Goal: Information Seeking & Learning: Find contact information

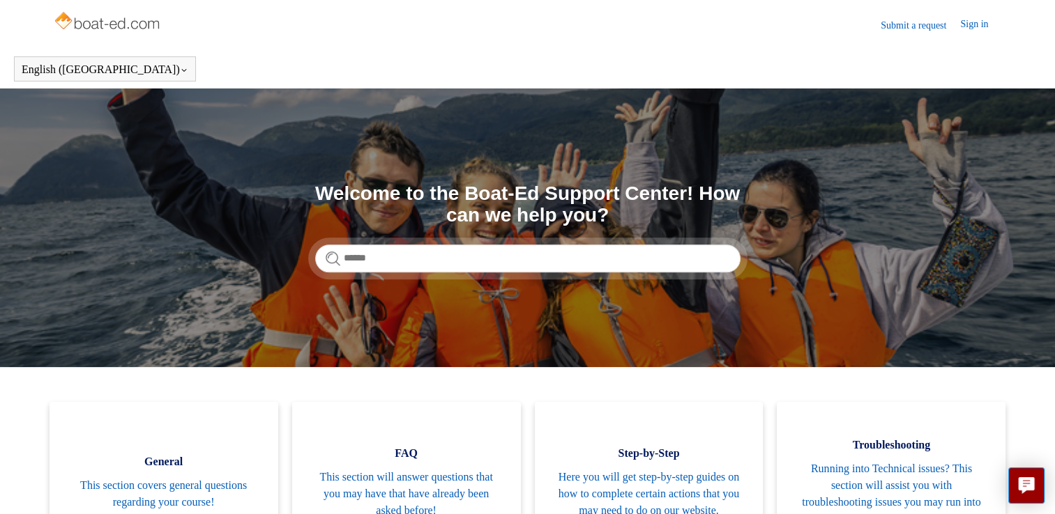
click at [919, 24] on link "Submit a request" at bounding box center [919, 25] width 79 height 15
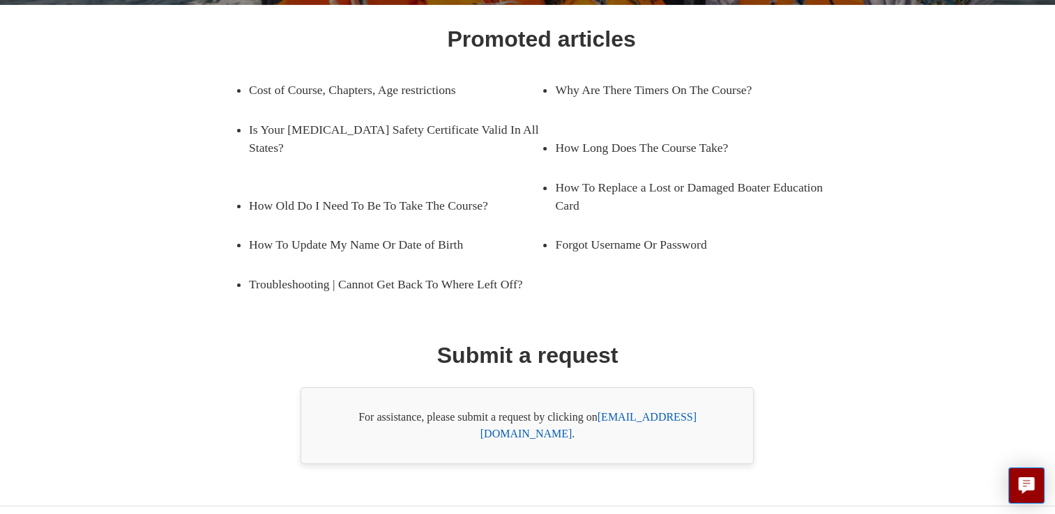
scroll to position [217, 0]
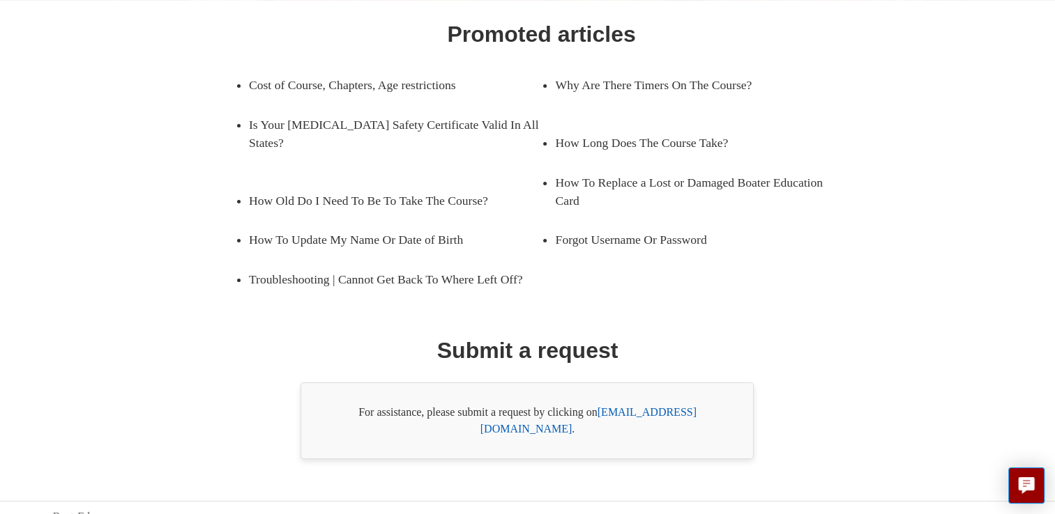
click at [653, 409] on link "support@boat-ed.com" at bounding box center [588, 420] width 216 height 29
click at [630, 411] on link "support@boat-ed.com" at bounding box center [588, 420] width 216 height 29
click at [658, 351] on div "Promoted articles Cost of Course, Chapters, Age restrictions Why Are There Time…" at bounding box center [527, 238] width 855 height 442
drag, startPoint x: 658, startPoint y: 351, endPoint x: 772, endPoint y: 356, distance: 114.4
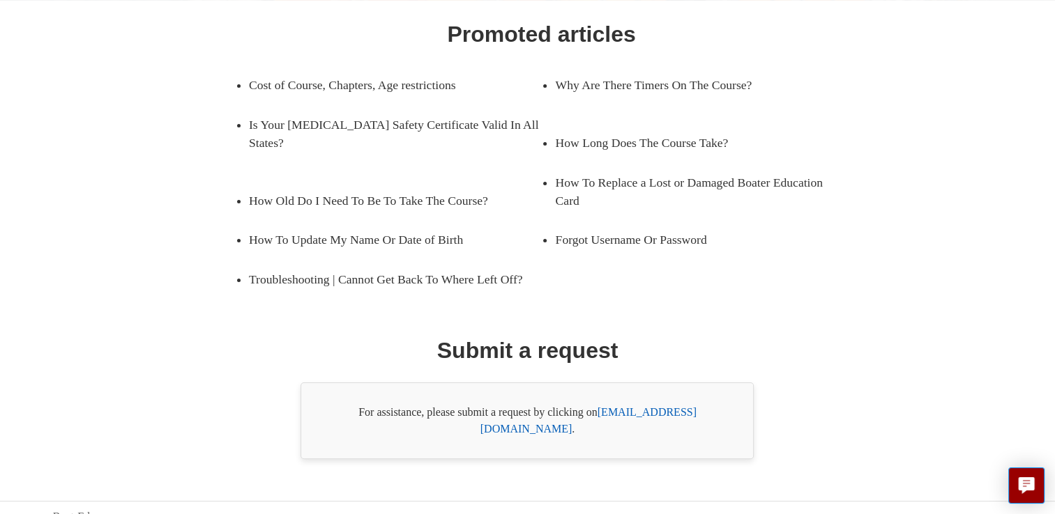
click at [772, 356] on div "Promoted articles Cost of Course, Chapters, Age restrictions Why Are There Time…" at bounding box center [527, 238] width 855 height 442
click at [666, 409] on link "support@boat-ed.com" at bounding box center [588, 420] width 216 height 29
click at [362, 220] on link "How To Update My Name Or Date of Birth" at bounding box center [385, 239] width 272 height 39
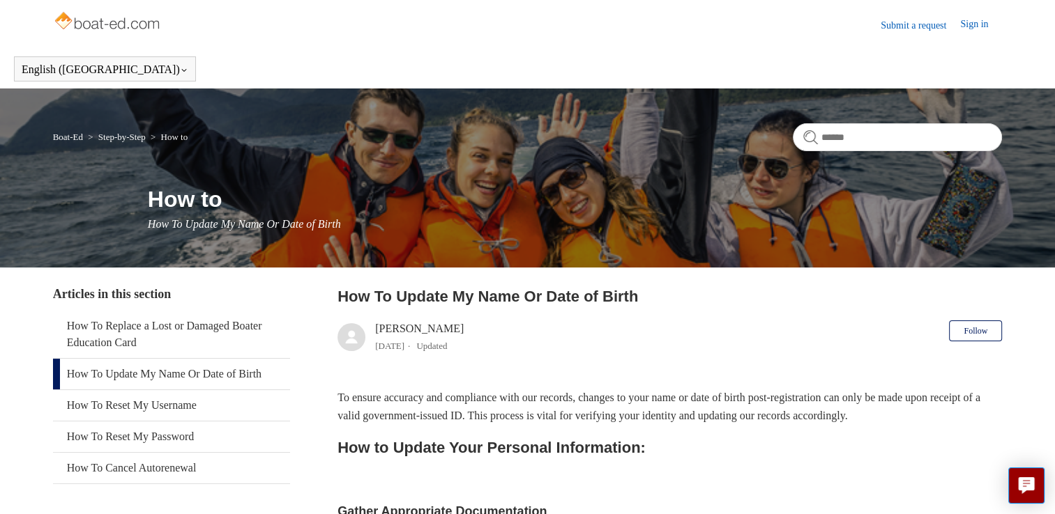
click at [98, 379] on link "How To Update My Name Or Date of Birth" at bounding box center [171, 374] width 237 height 31
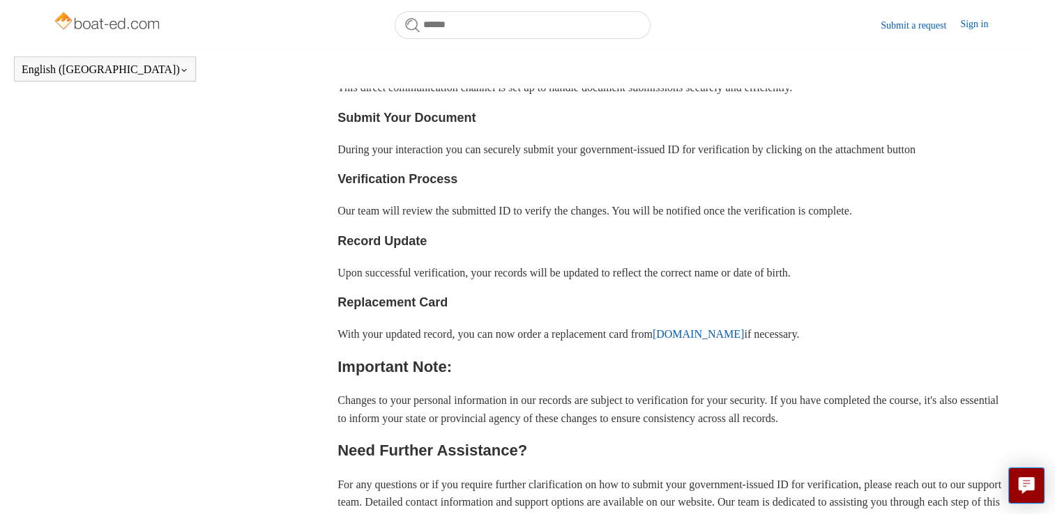
scroll to position [546, 0]
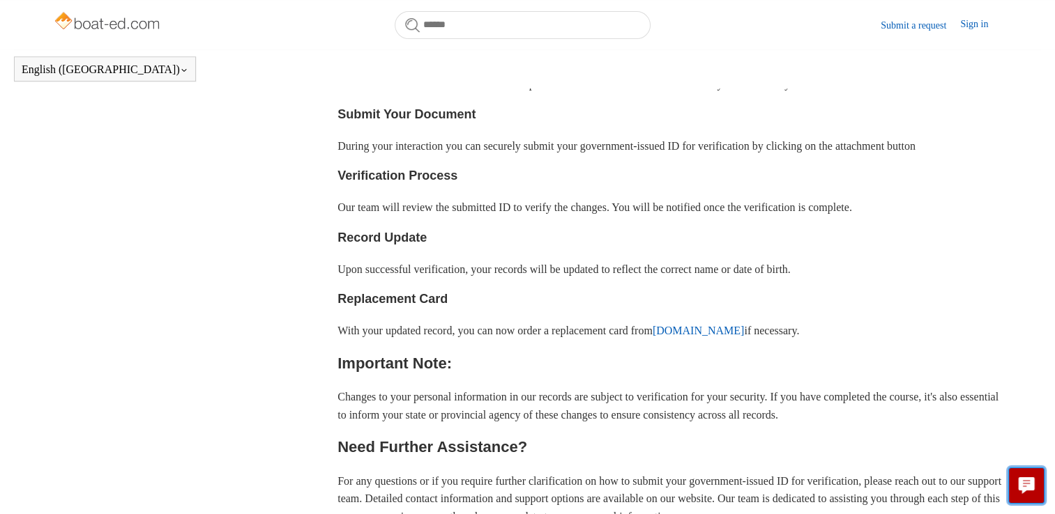
click at [1032, 484] on icon "Live chat" at bounding box center [1026, 483] width 16 height 13
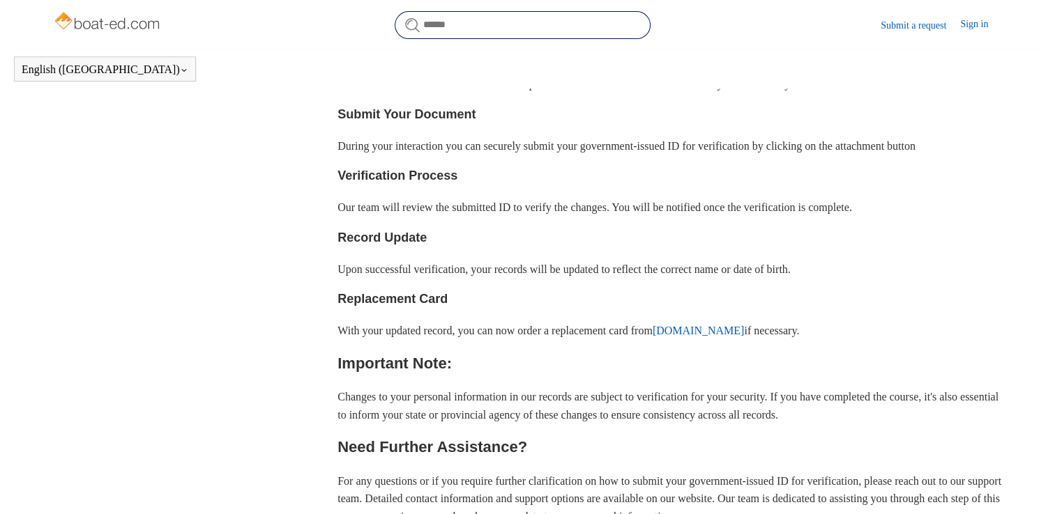
click at [458, 26] on input "Search" at bounding box center [523, 25] width 256 height 28
type input "**********"
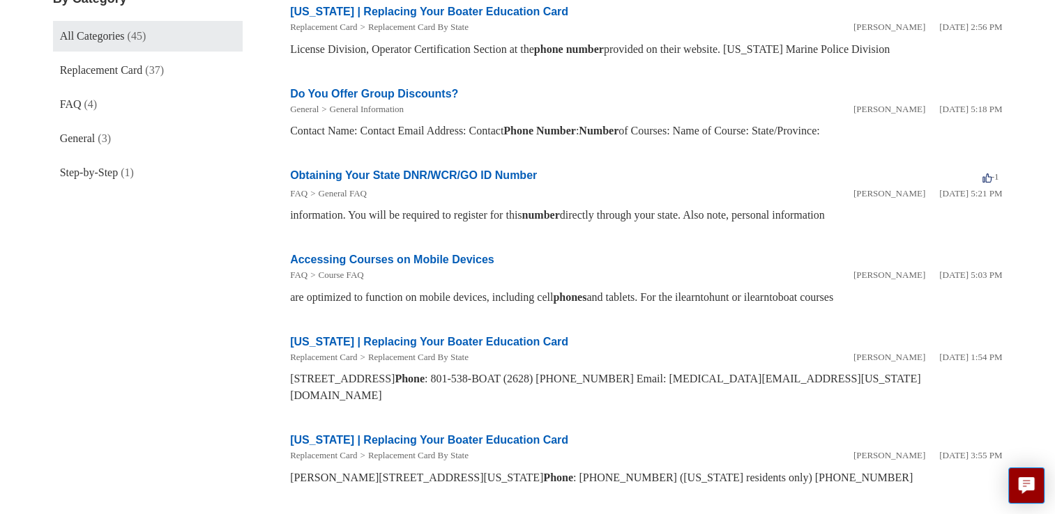
scroll to position [271, 0]
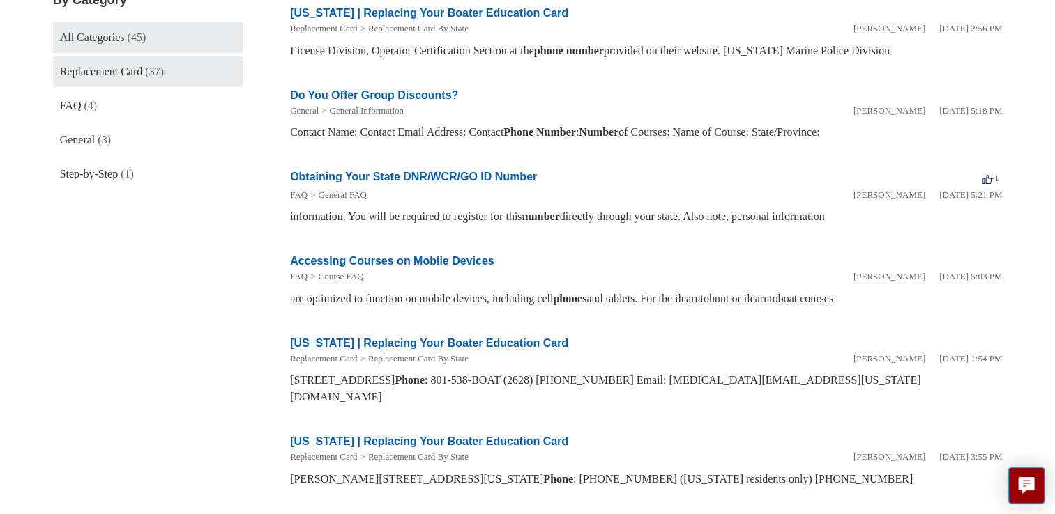
click at [153, 72] on span "(37)" at bounding box center [154, 72] width 19 height 12
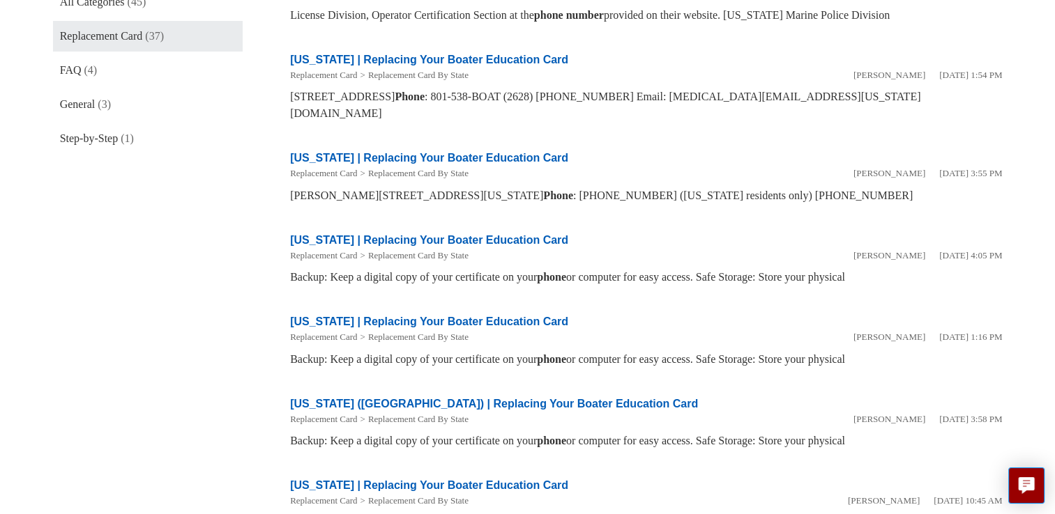
scroll to position [268, 0]
